Goal: Navigation & Orientation: Find specific page/section

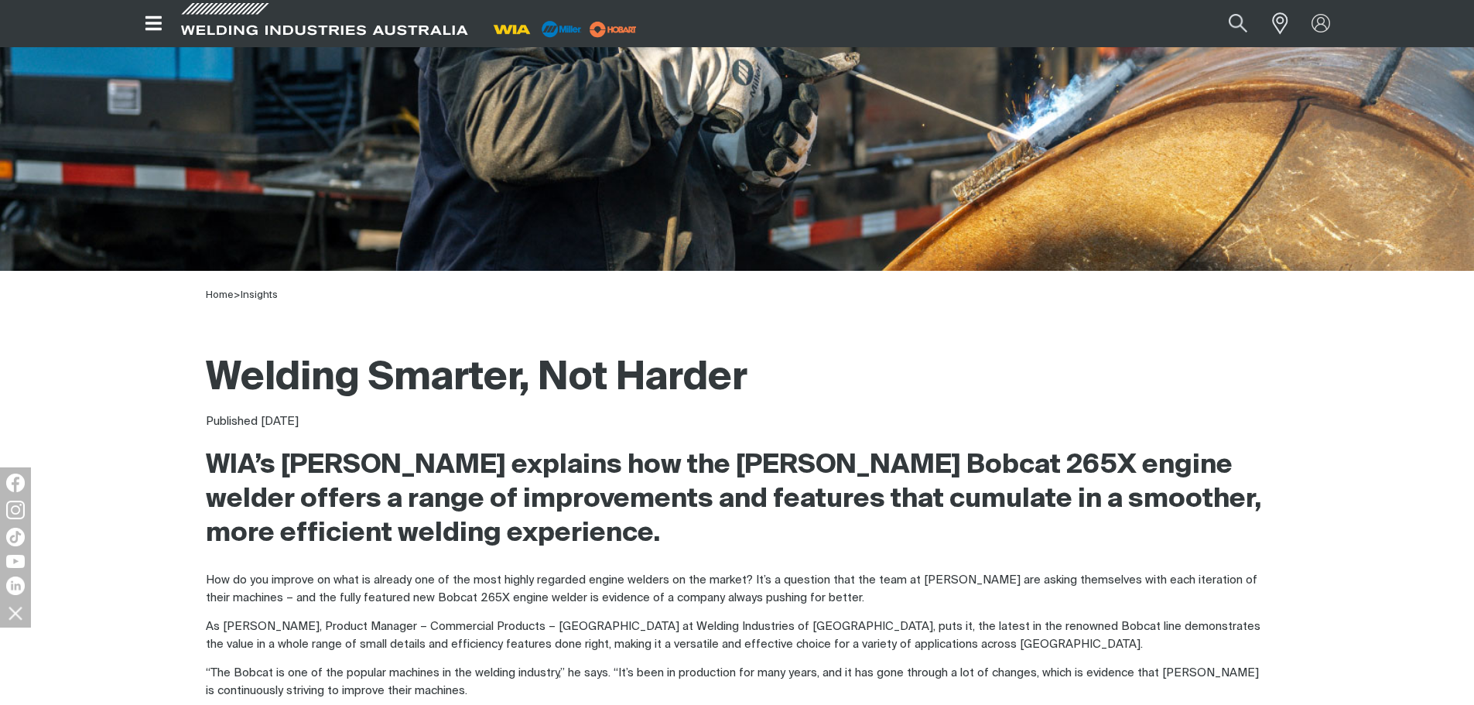
scroll to position [464, 0]
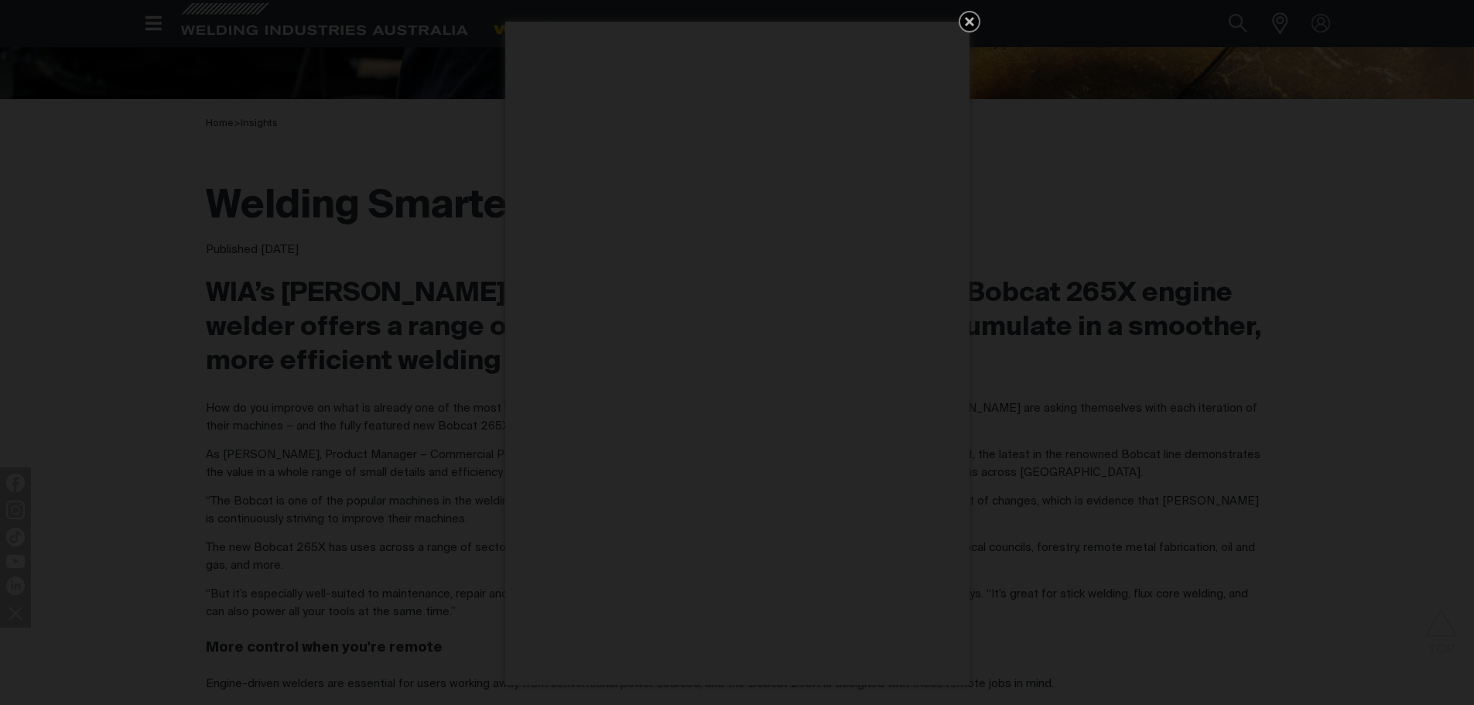
click at [966, 23] on icon "Get 5 WIA Welding Guides Free!" at bounding box center [969, 21] width 9 height 9
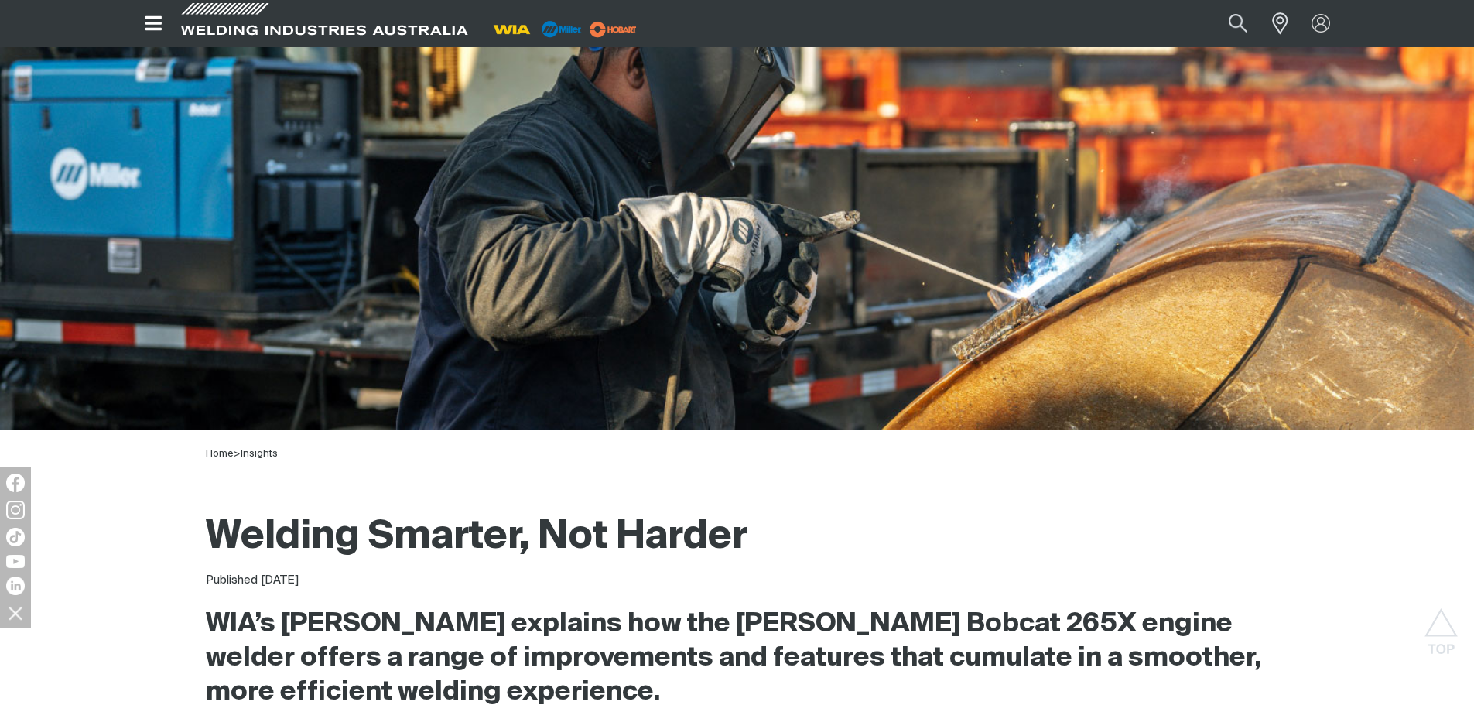
scroll to position [0, 0]
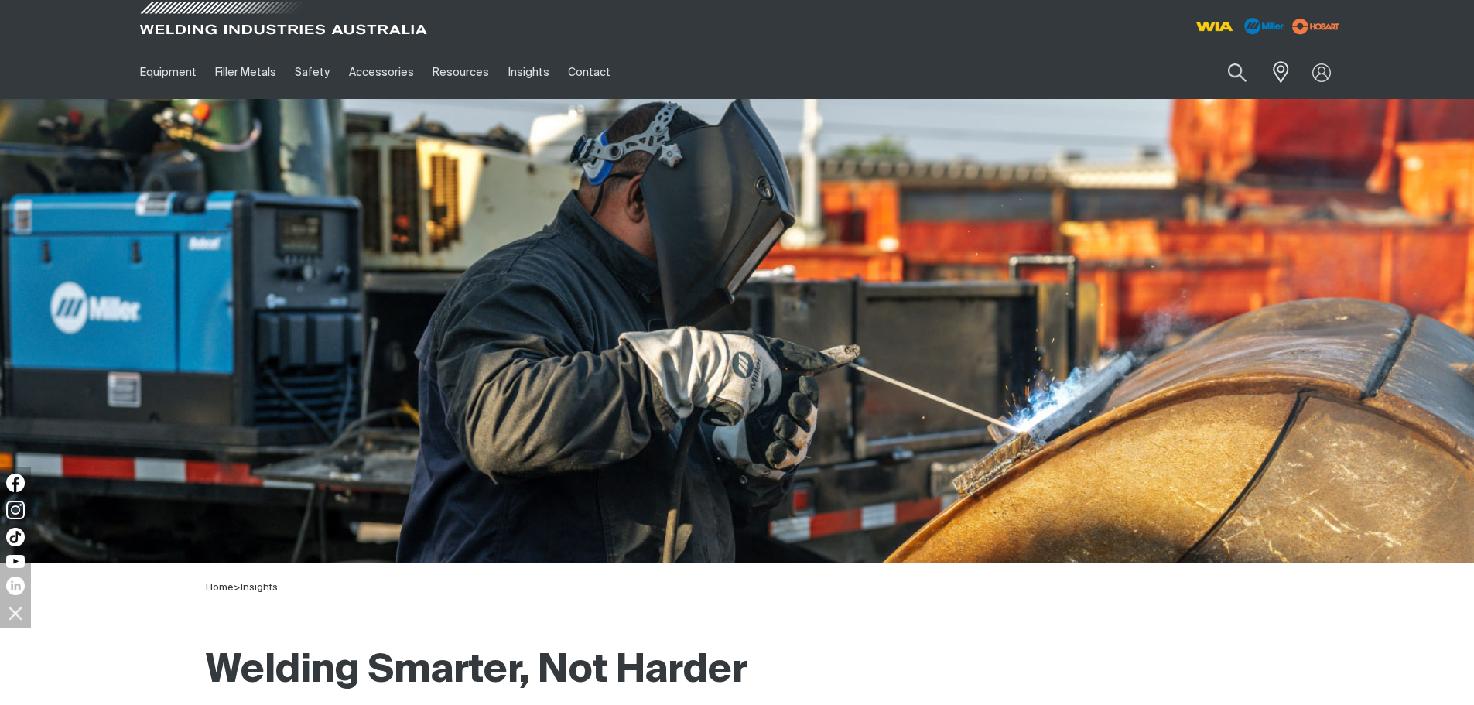
click at [220, 25] on span at bounding box center [283, 23] width 294 height 46
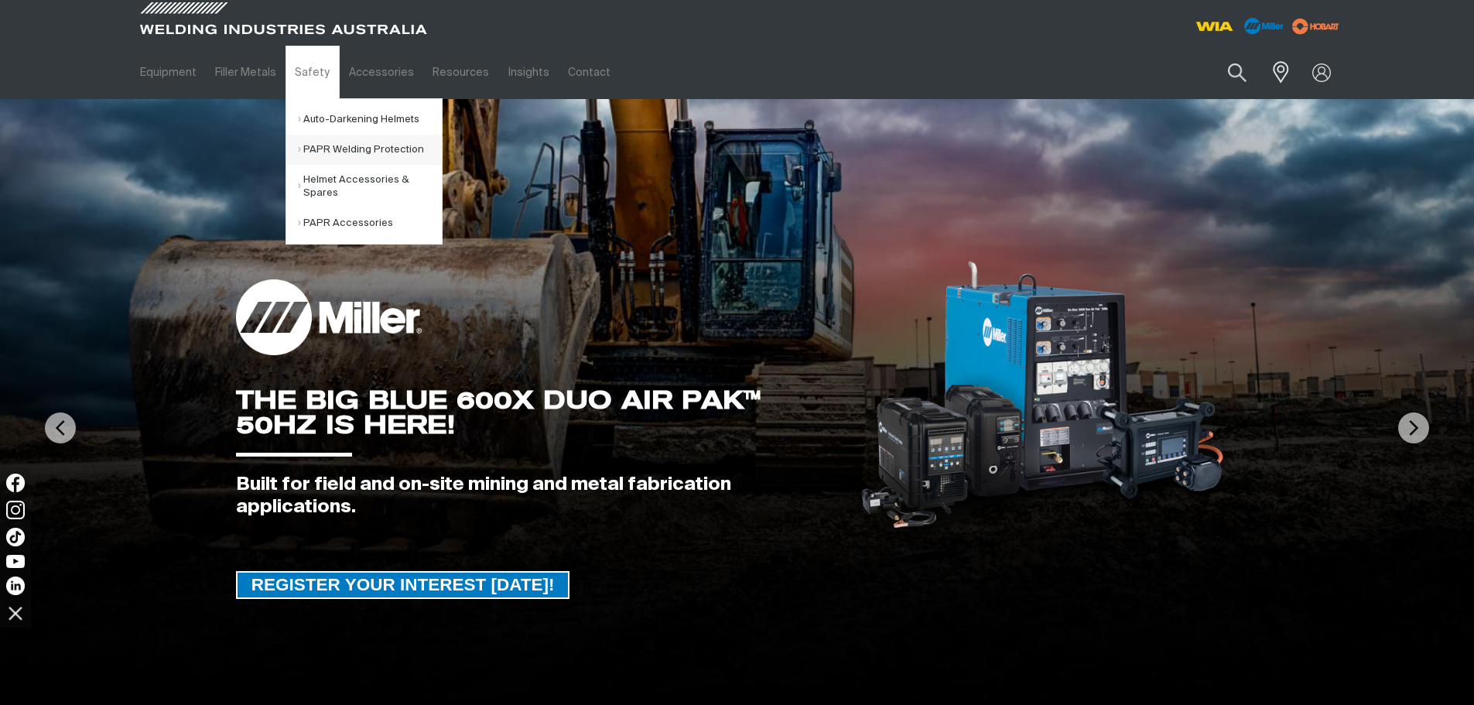
click at [366, 125] on link "Auto-Darkening Helmets" at bounding box center [370, 119] width 144 height 30
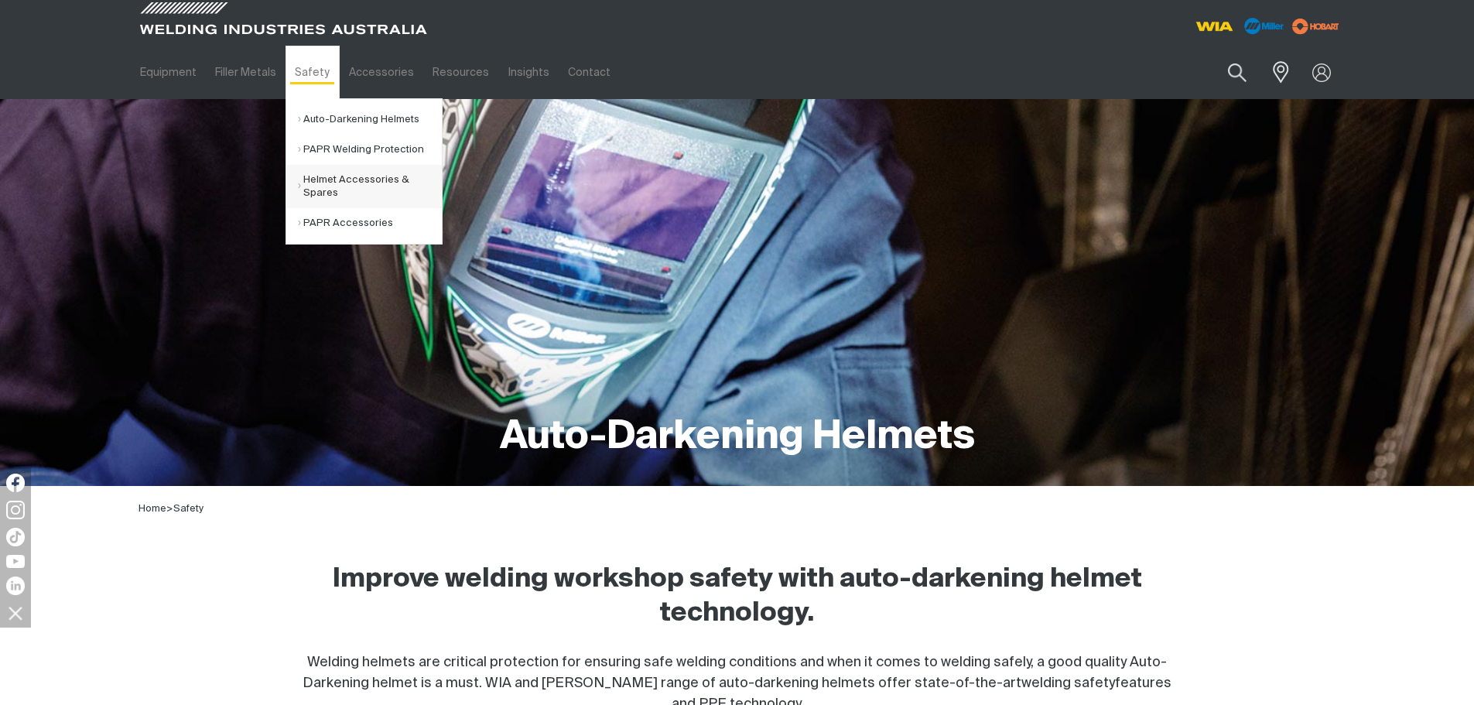
click at [385, 190] on link "Helmet Accessories & Spares" at bounding box center [370, 186] width 144 height 43
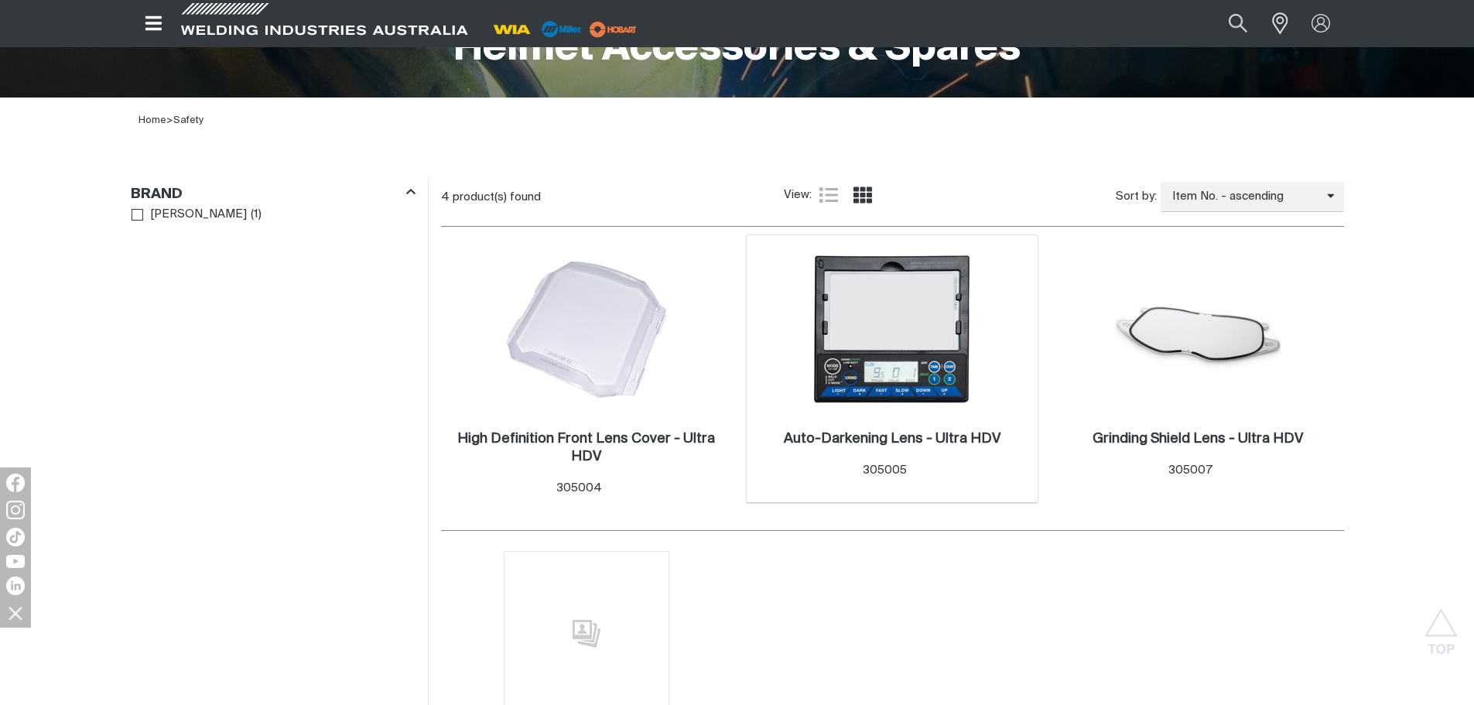
scroll to position [387, 0]
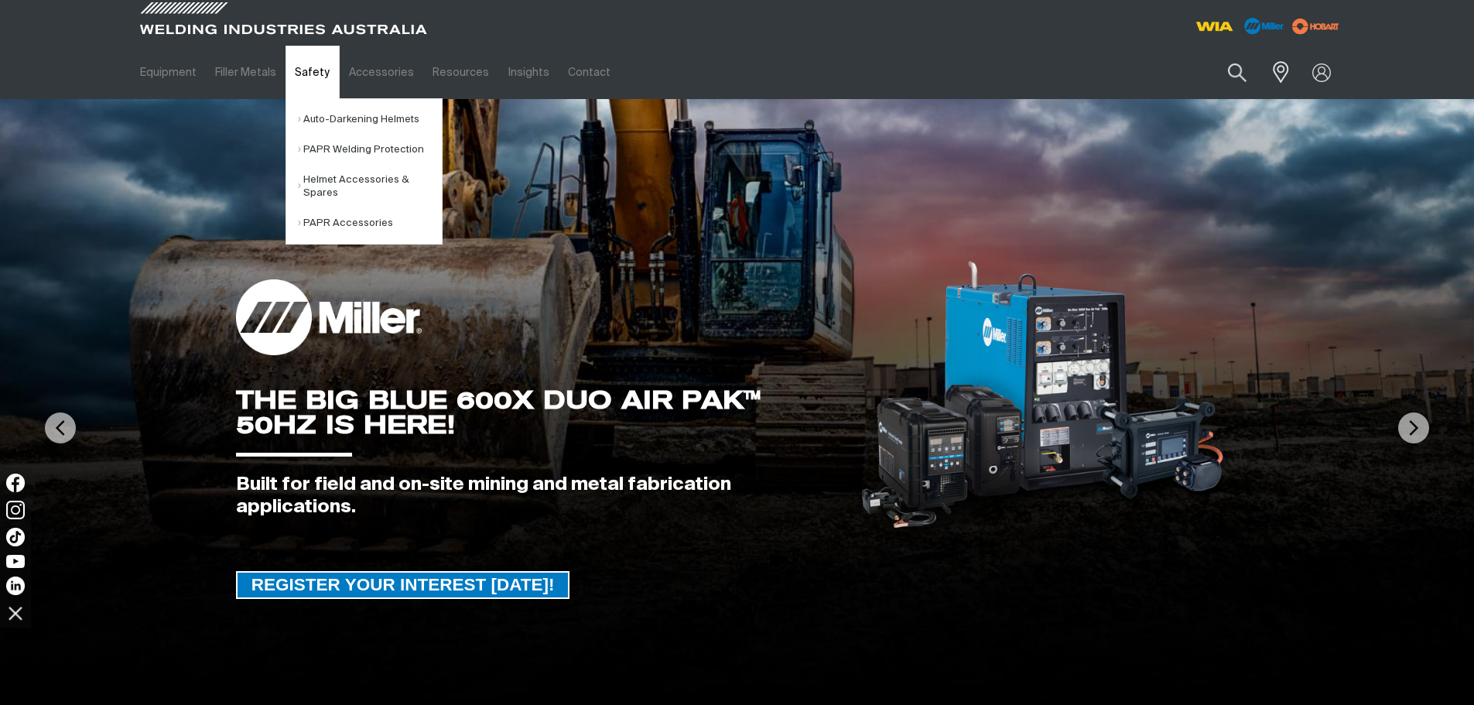
click at [304, 78] on link "Safety" at bounding box center [311, 72] width 53 height 53
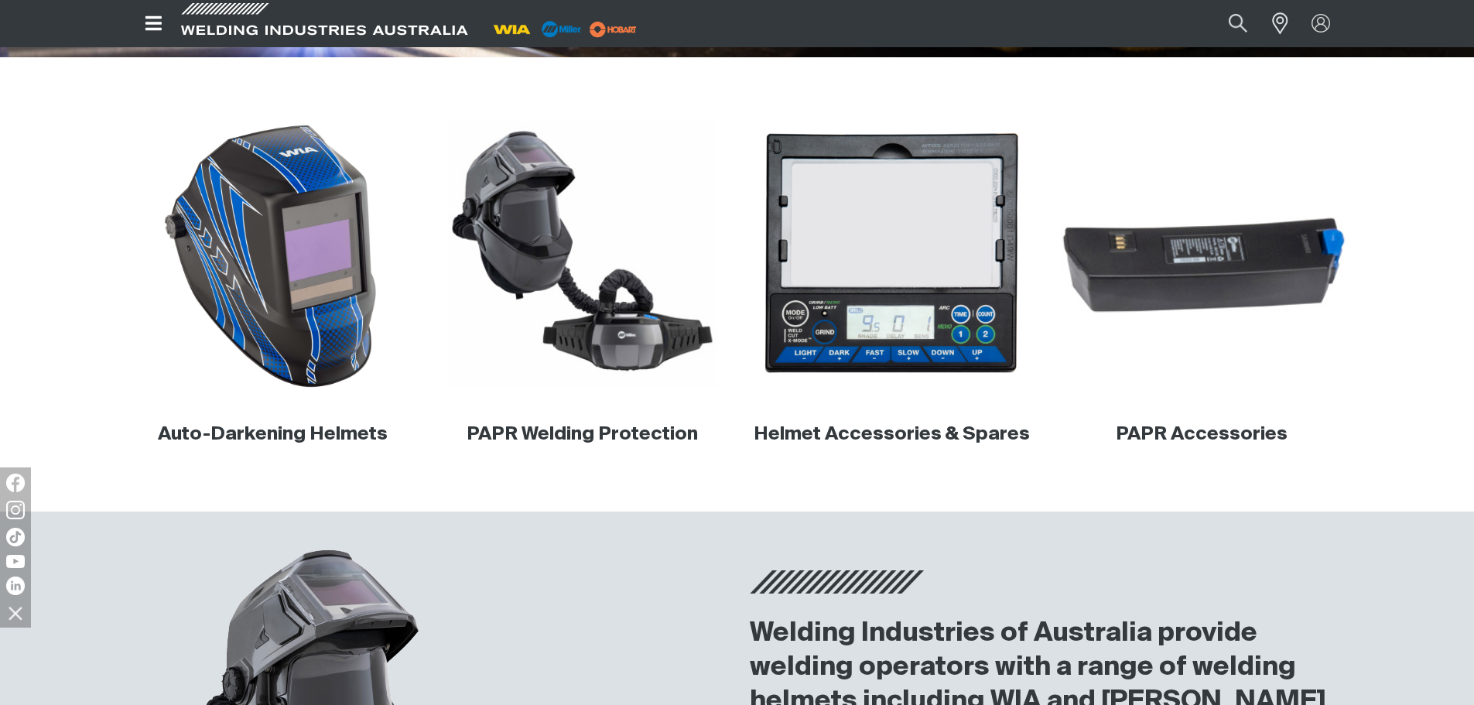
scroll to position [232, 0]
